Goal: Information Seeking & Learning: Learn about a topic

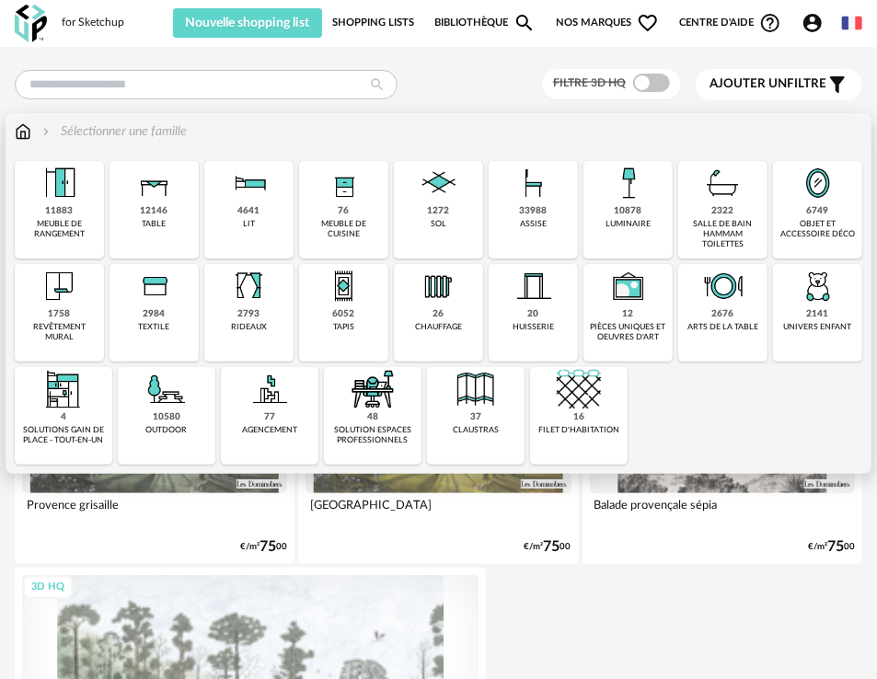
click at [521, 221] on div "assise" at bounding box center [533, 224] width 27 height 10
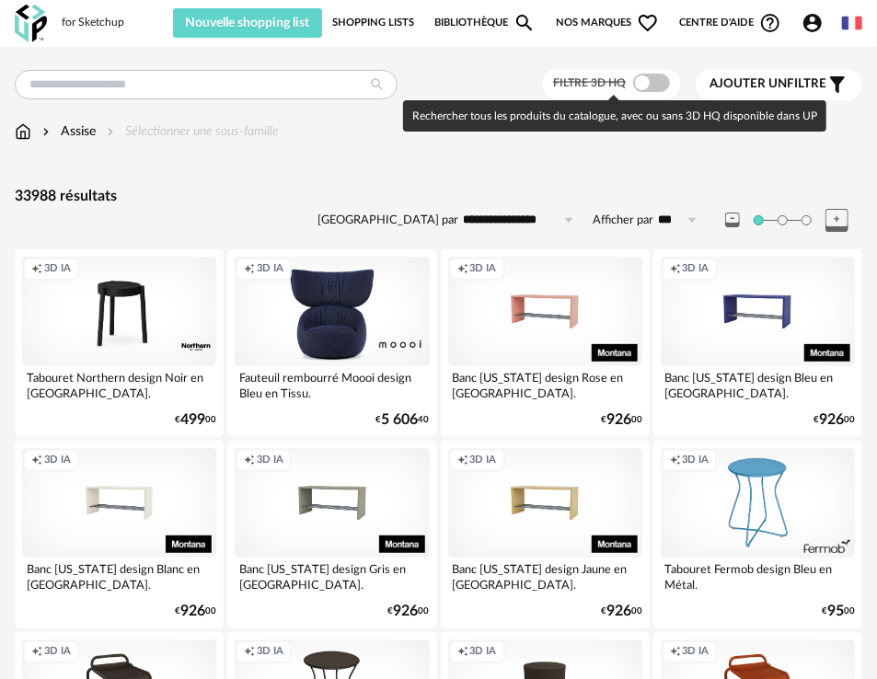
click at [660, 88] on span at bounding box center [651, 83] width 37 height 18
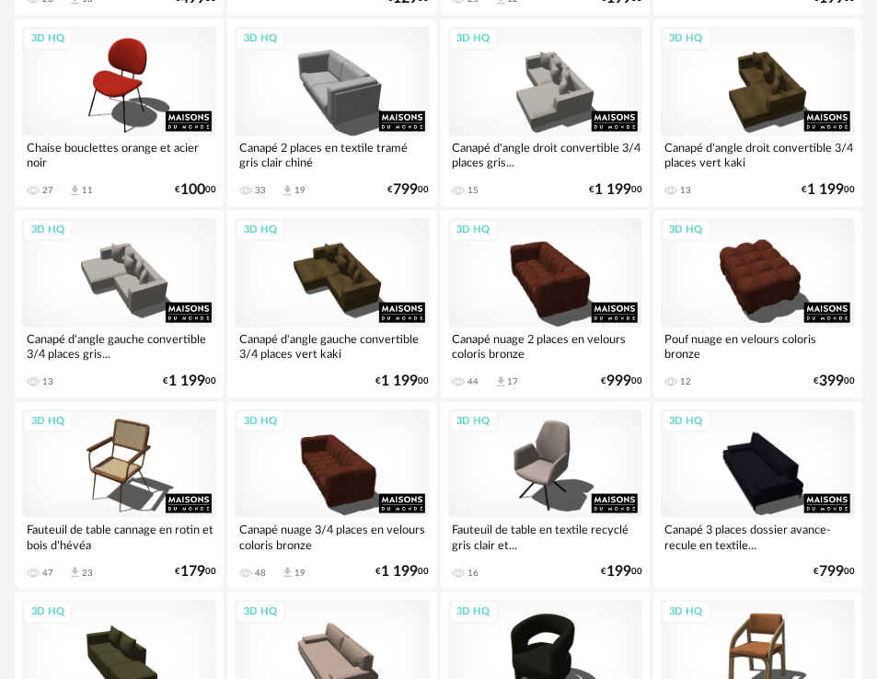
scroll to position [817, 0]
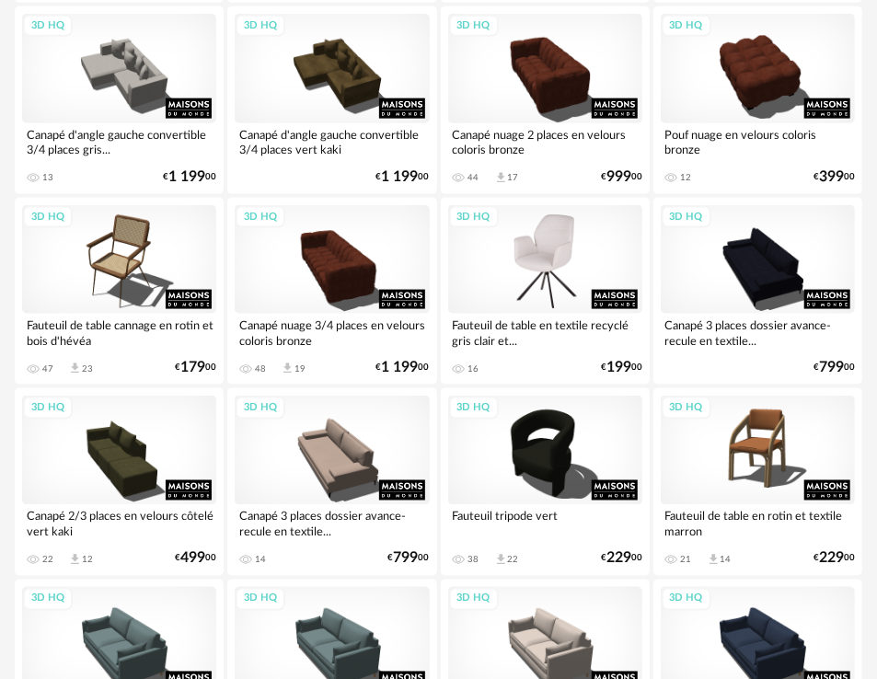
click at [522, 244] on div "3D HQ" at bounding box center [545, 260] width 194 height 110
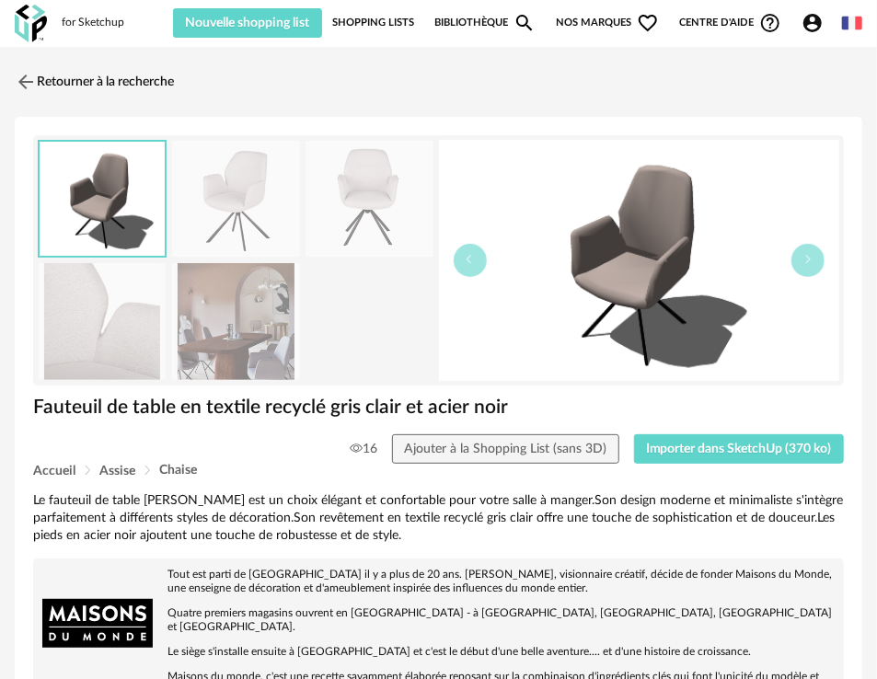
click at [252, 195] on img at bounding box center [235, 199] width 127 height 117
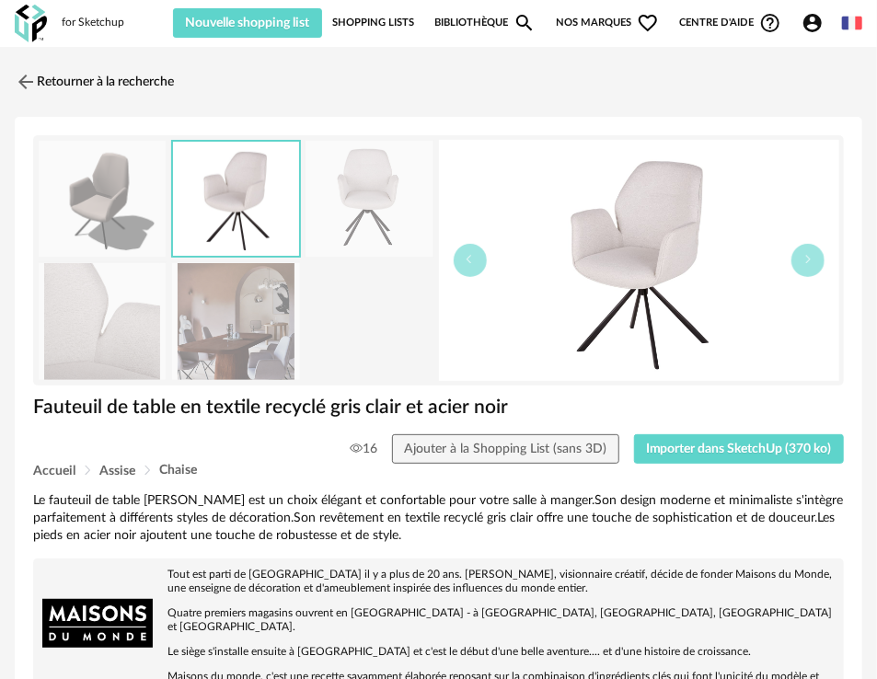
click at [335, 197] on img at bounding box center [369, 199] width 127 height 117
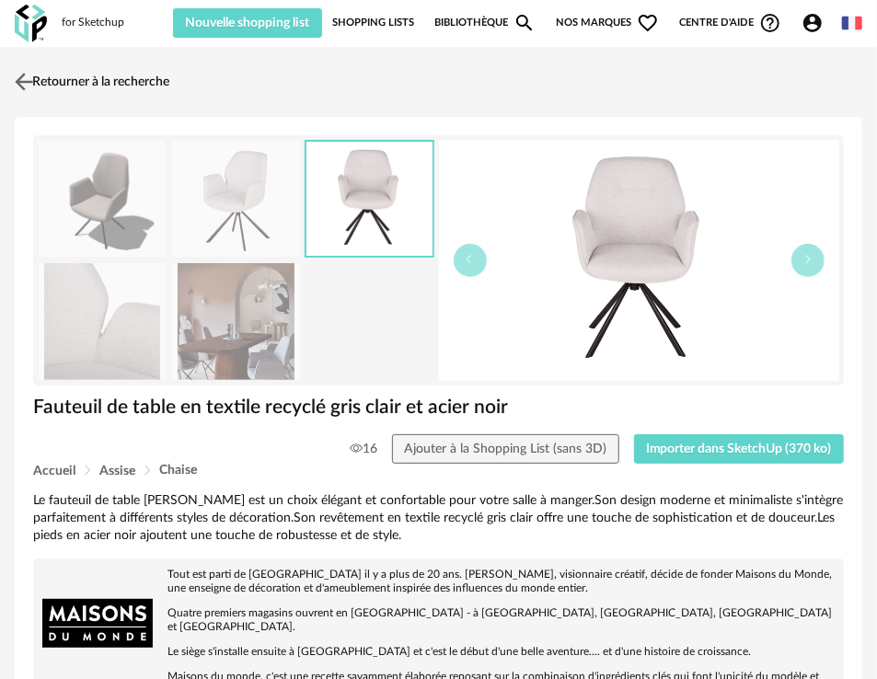
click at [111, 66] on link "Retourner à la recherche" at bounding box center [89, 82] width 159 height 40
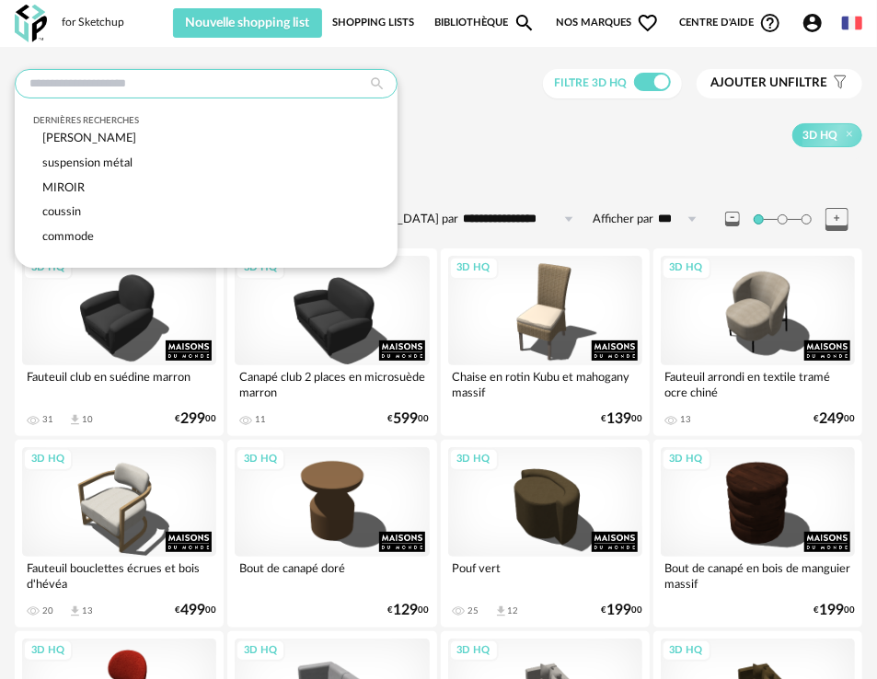
click at [177, 81] on input "text" at bounding box center [206, 83] width 383 height 29
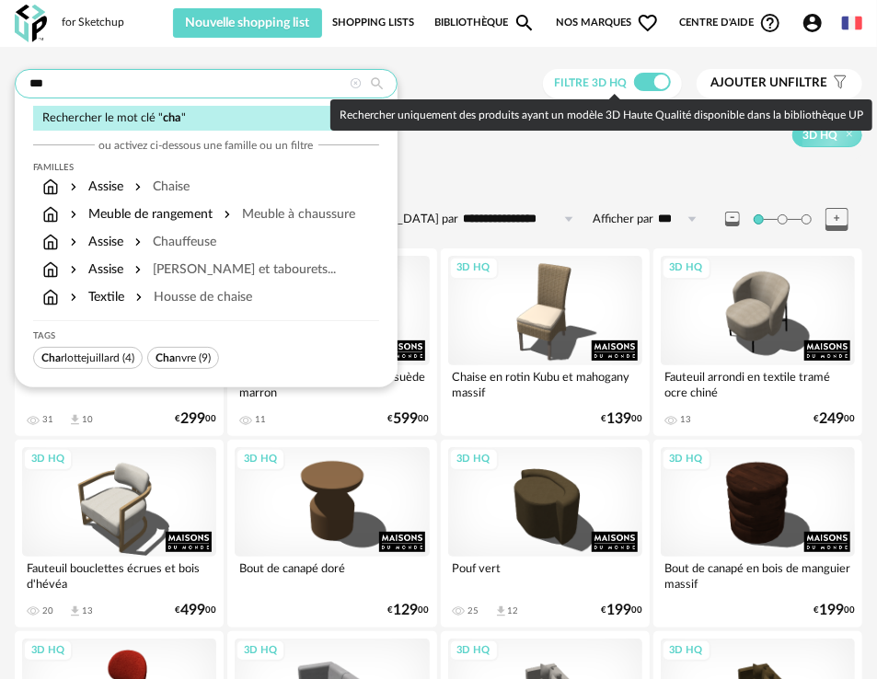
click at [116, 75] on input "***" at bounding box center [206, 83] width 383 height 29
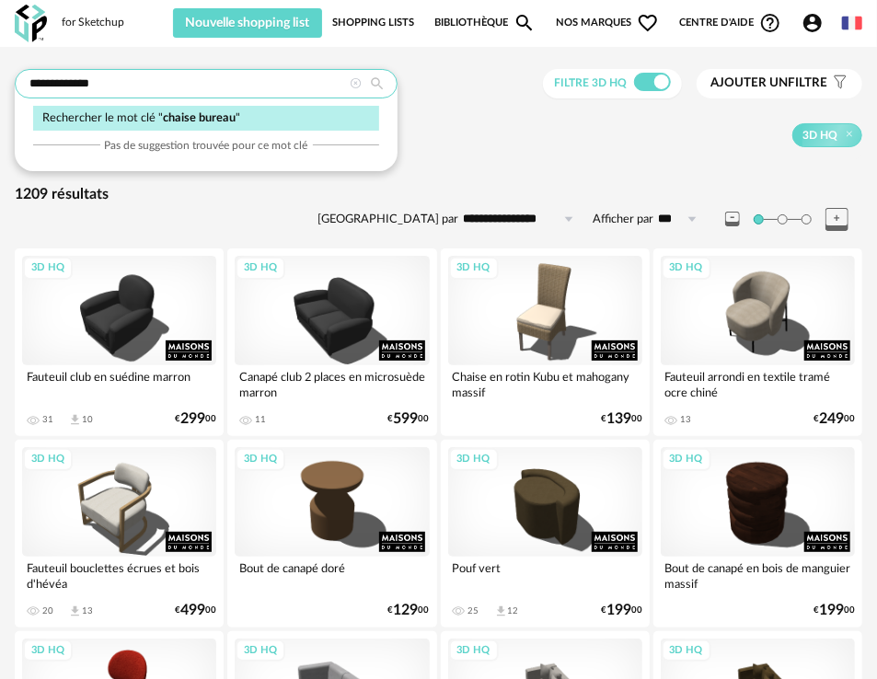
type input "**********"
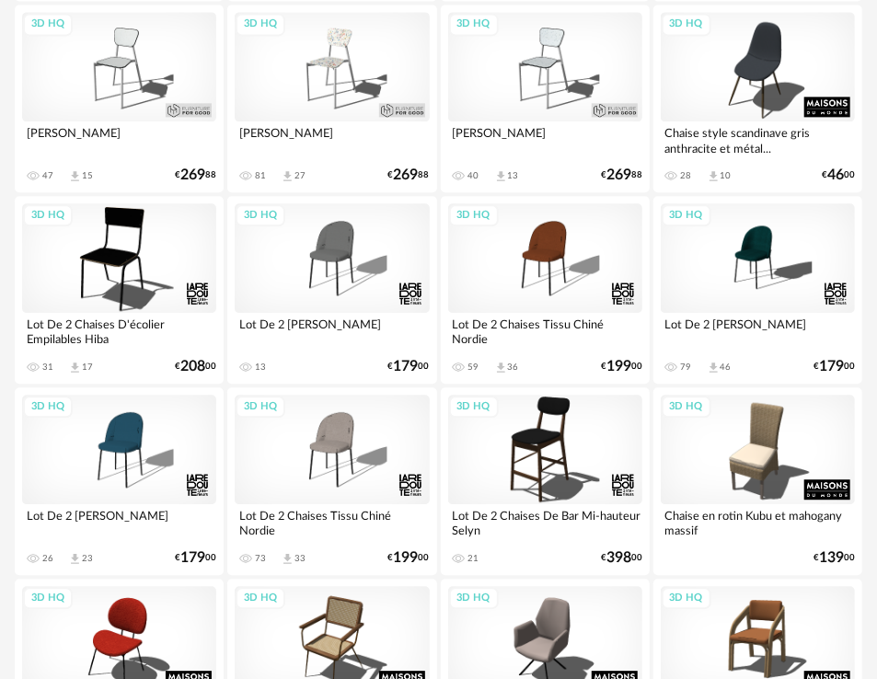
scroll to position [2045, 0]
